Goal: Task Accomplishment & Management: Use online tool/utility

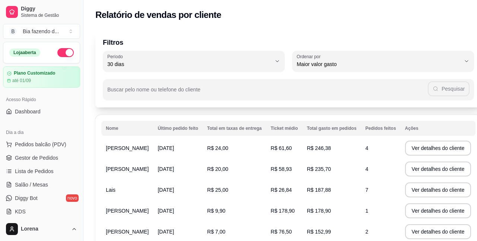
select select "30"
select select "HIGHEST_TOTAL_SPENT_WITH_ORDERS"
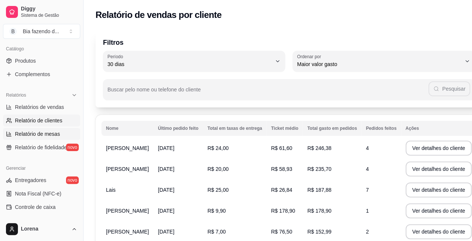
scroll to position [221, 0]
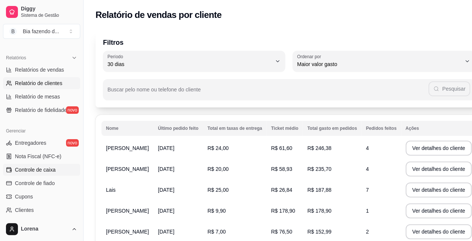
click at [56, 166] on link "Controle de caixa" at bounding box center [41, 170] width 77 height 12
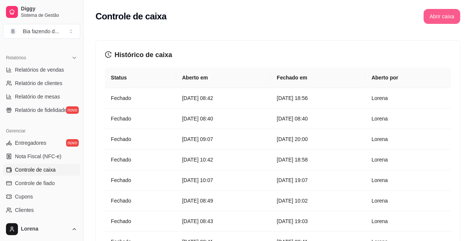
click at [454, 17] on button "Abrir caixa" at bounding box center [441, 16] width 37 height 15
click at [442, 13] on button "Abrir caixa" at bounding box center [441, 16] width 37 height 15
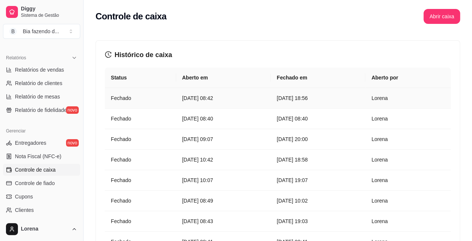
click at [338, 93] on td "[DATE] 18:56" at bounding box center [318, 98] width 95 height 21
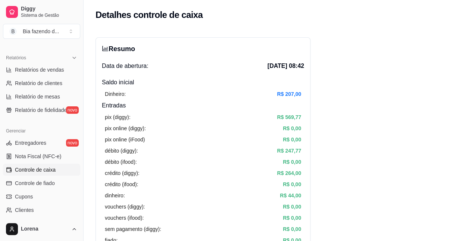
click at [46, 169] on span "Controle de caixa" at bounding box center [35, 169] width 41 height 7
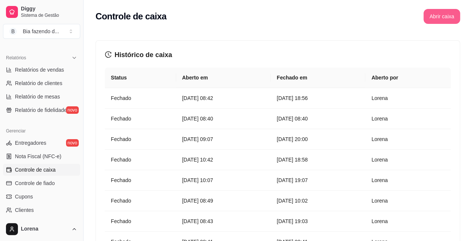
click at [431, 13] on button "Abrir caixa" at bounding box center [441, 16] width 37 height 15
click at [432, 13] on button "Abrir caixa" at bounding box center [441, 16] width 37 height 15
drag, startPoint x: 432, startPoint y: 13, endPoint x: 425, endPoint y: 12, distance: 6.4
click at [423, 13] on div "Controle de caixa Abrir caixa" at bounding box center [277, 16] width 364 height 15
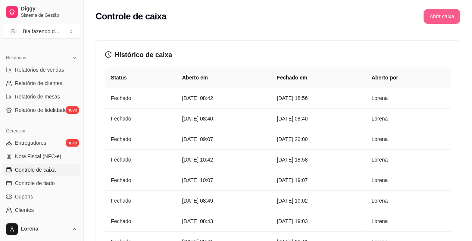
click at [424, 13] on button "Abrir caixa" at bounding box center [441, 16] width 37 height 15
